Goal: Transaction & Acquisition: Purchase product/service

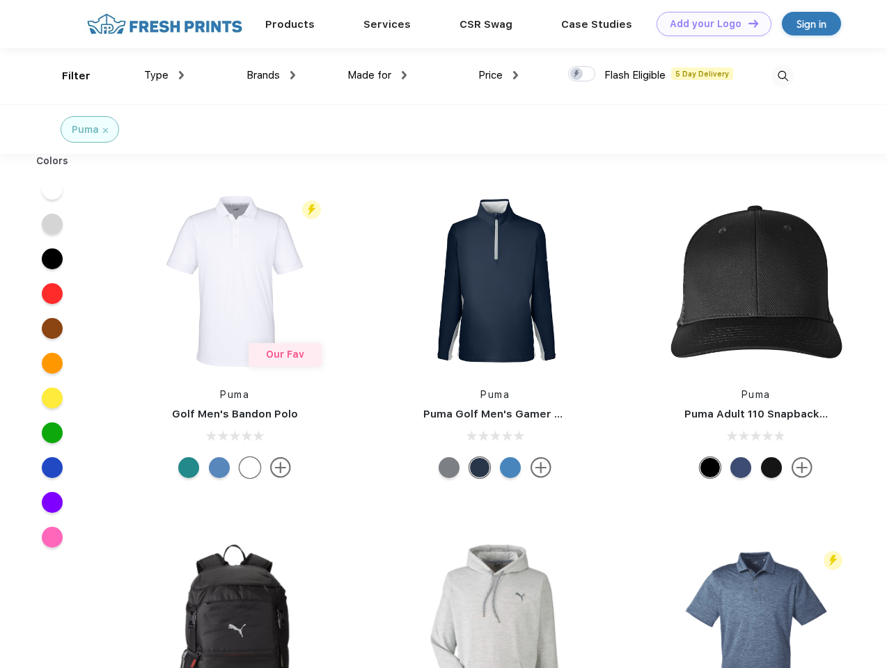
click at [709, 24] on link "Add your Logo Design Tool" at bounding box center [713, 24] width 115 height 24
click at [0, 0] on div "Design Tool" at bounding box center [0, 0] width 0 height 0
click at [747, 23] on link "Add your Logo Design Tool" at bounding box center [713, 24] width 115 height 24
click at [67, 76] on div "Filter" at bounding box center [76, 76] width 29 height 16
click at [164, 75] on span "Type" at bounding box center [156, 75] width 24 height 13
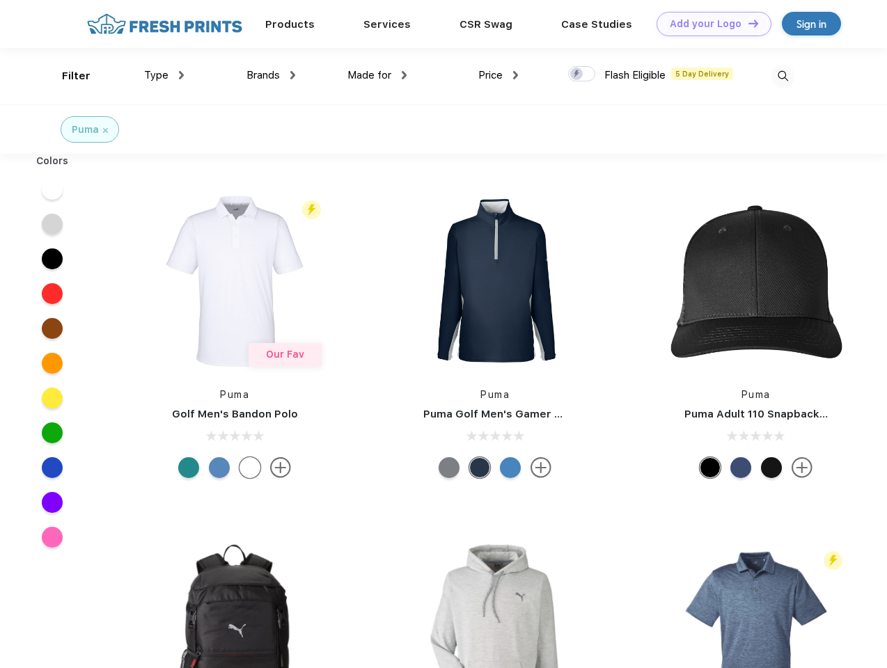
click at [271, 75] on span "Brands" at bounding box center [262, 75] width 33 height 13
click at [377, 75] on span "Made for" at bounding box center [369, 75] width 44 height 13
click at [498, 75] on span "Price" at bounding box center [490, 75] width 24 height 13
click at [582, 74] on div at bounding box center [581, 73] width 27 height 15
click at [577, 74] on input "checkbox" at bounding box center [572, 69] width 9 height 9
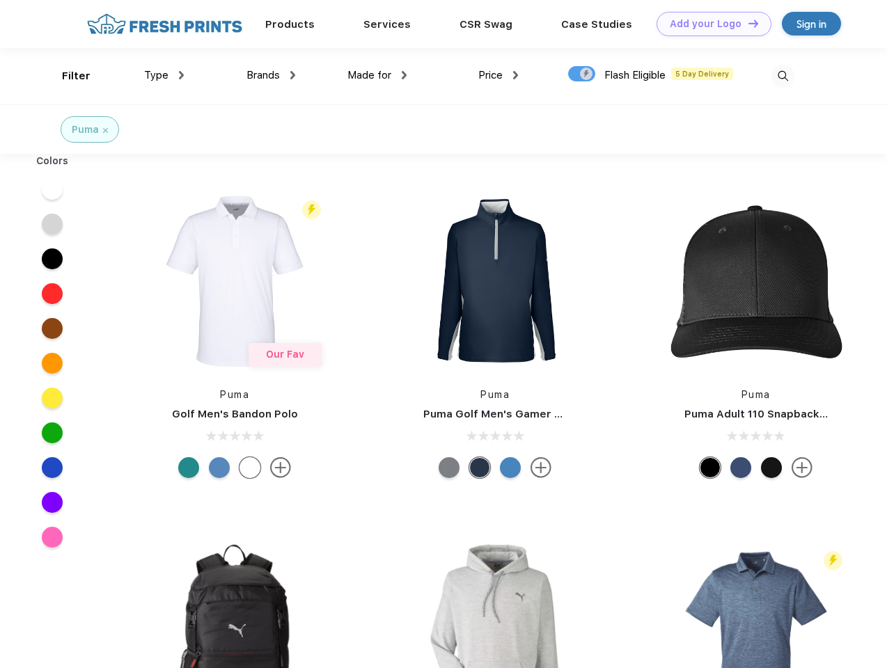
click at [782, 76] on img at bounding box center [782, 76] width 23 height 23
